Goal: Task Accomplishment & Management: Use online tool/utility

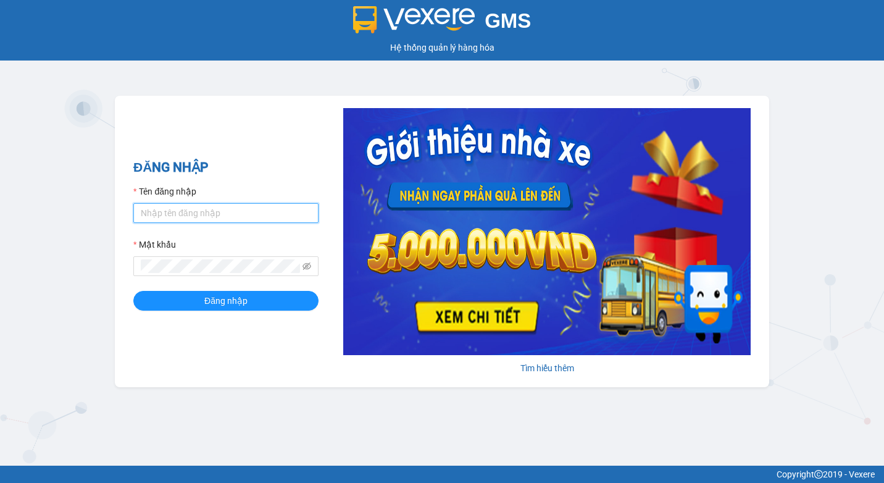
click at [198, 217] on input "Tên đăng nhập" at bounding box center [225, 213] width 185 height 20
type input "phutv.kimhoang"
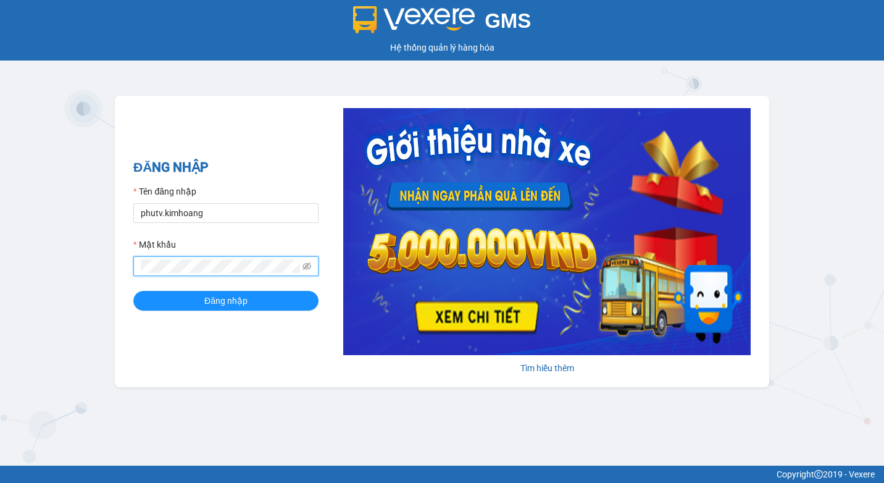
click at [133, 291] on button "Đăng nhập" at bounding box center [225, 301] width 185 height 20
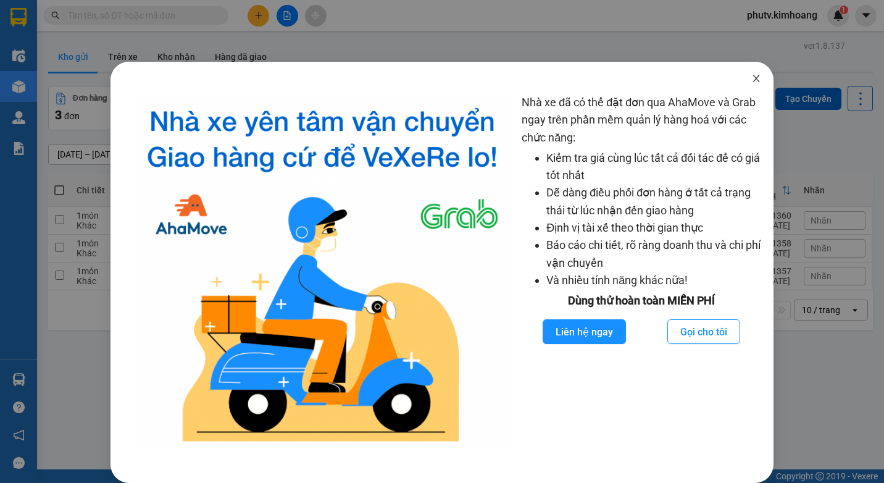
click at [751, 81] on icon "close" at bounding box center [756, 78] width 10 height 10
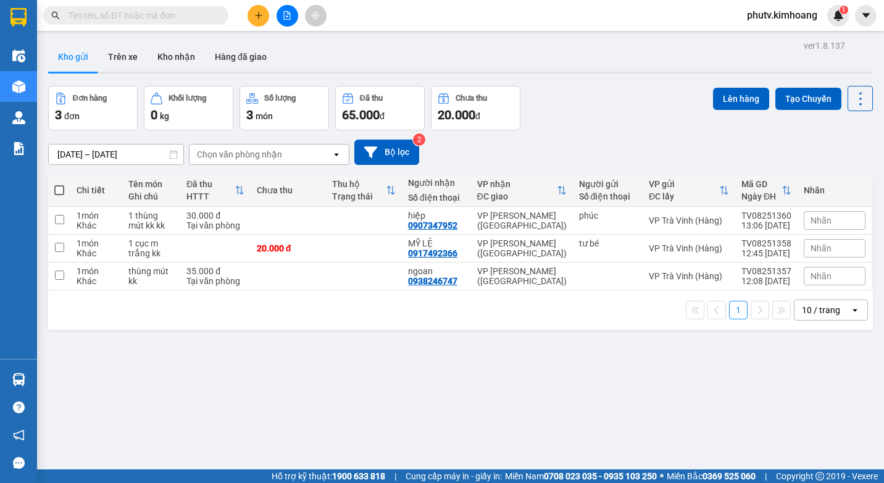
click at [178, 12] on input "text" at bounding box center [141, 16] width 146 height 14
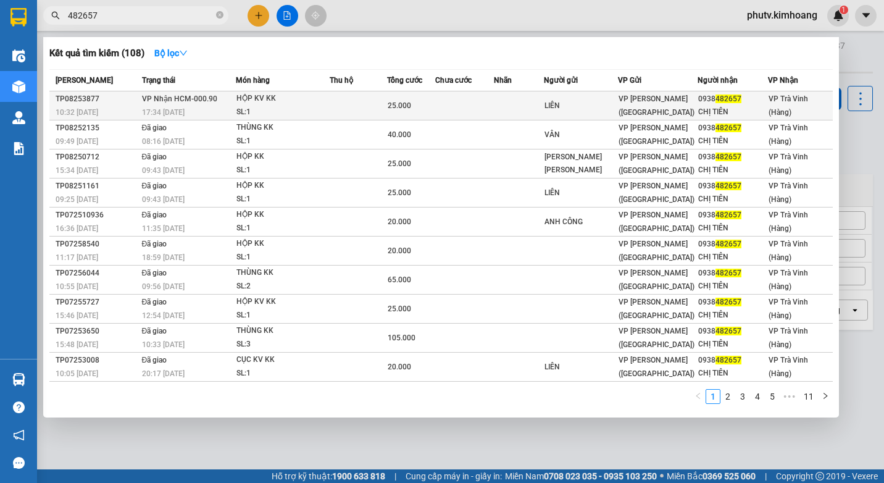
type input "482657"
click at [387, 104] on td at bounding box center [358, 105] width 57 height 29
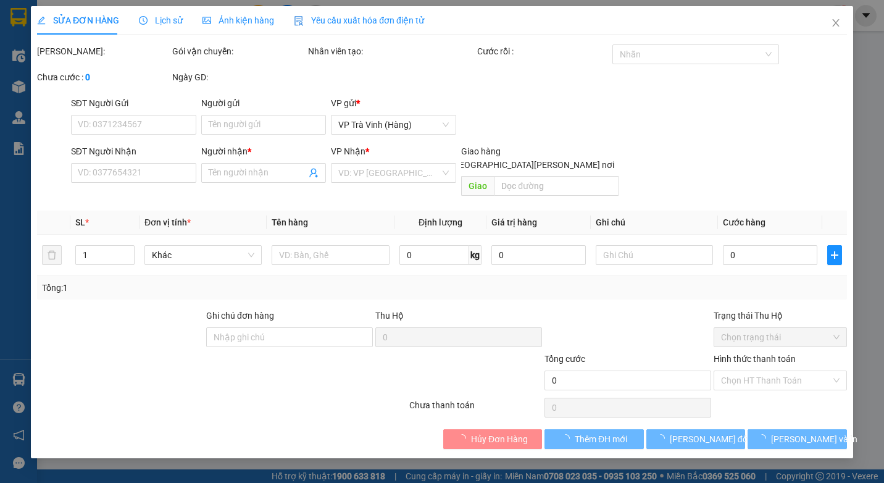
type input "LIÊN"
type input "0938482657"
type input "CHỊ TIÊN"
type input "25.000"
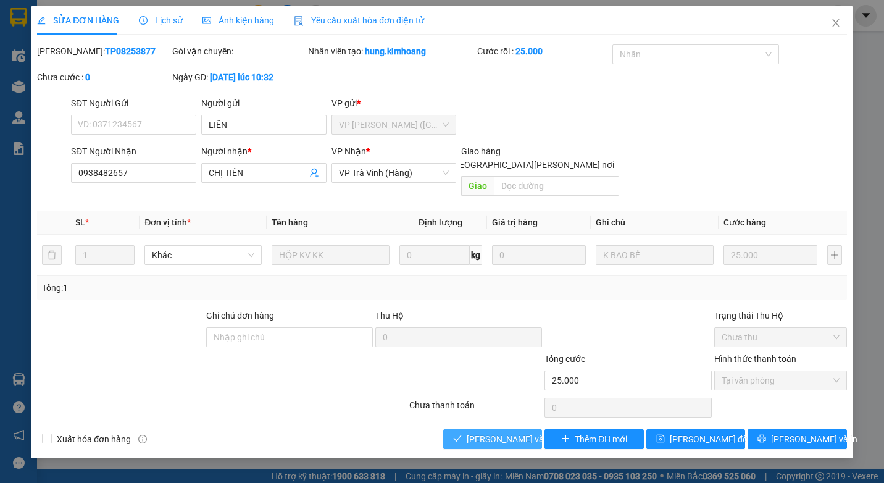
click at [495, 432] on span "[PERSON_NAME] và [PERSON_NAME] hàng" at bounding box center [550, 439] width 167 height 14
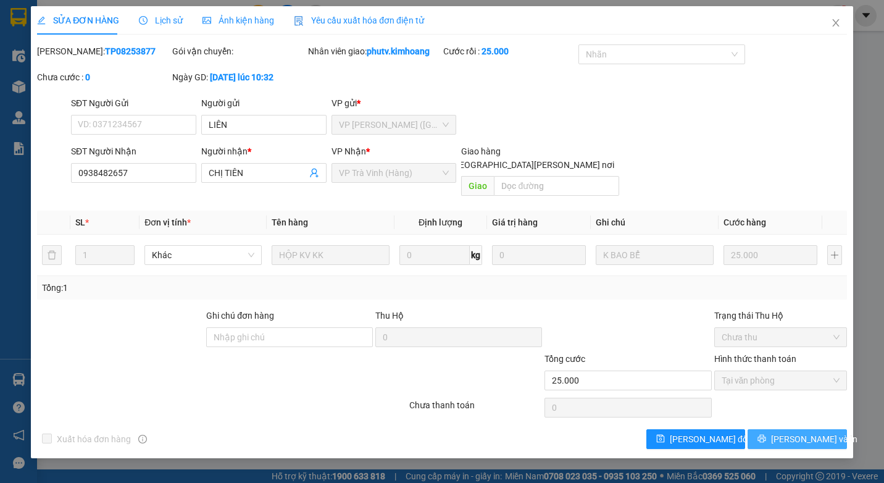
click at [810, 432] on span "[PERSON_NAME] và In" at bounding box center [814, 439] width 86 height 14
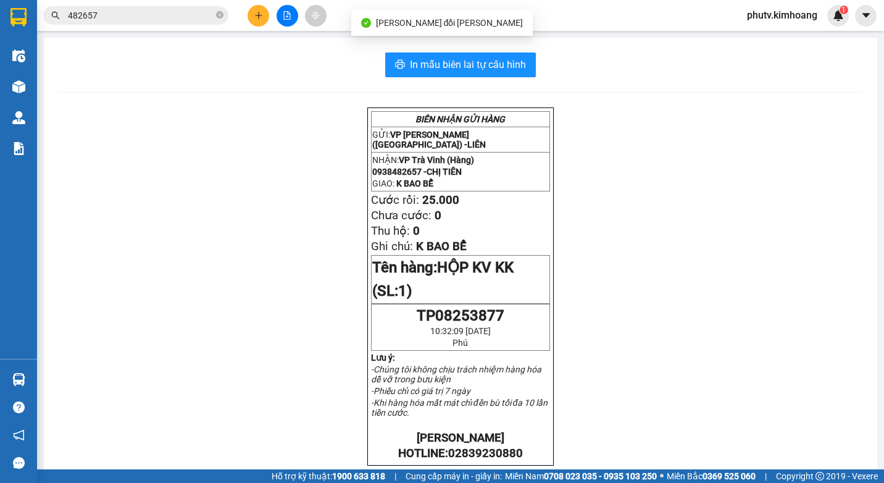
click at [767, 19] on span "phutv.kimhoang" at bounding box center [782, 14] width 90 height 15
click at [774, 38] on span "Đăng xuất" at bounding box center [786, 38] width 65 height 14
